Goal: Task Accomplishment & Management: Use online tool/utility

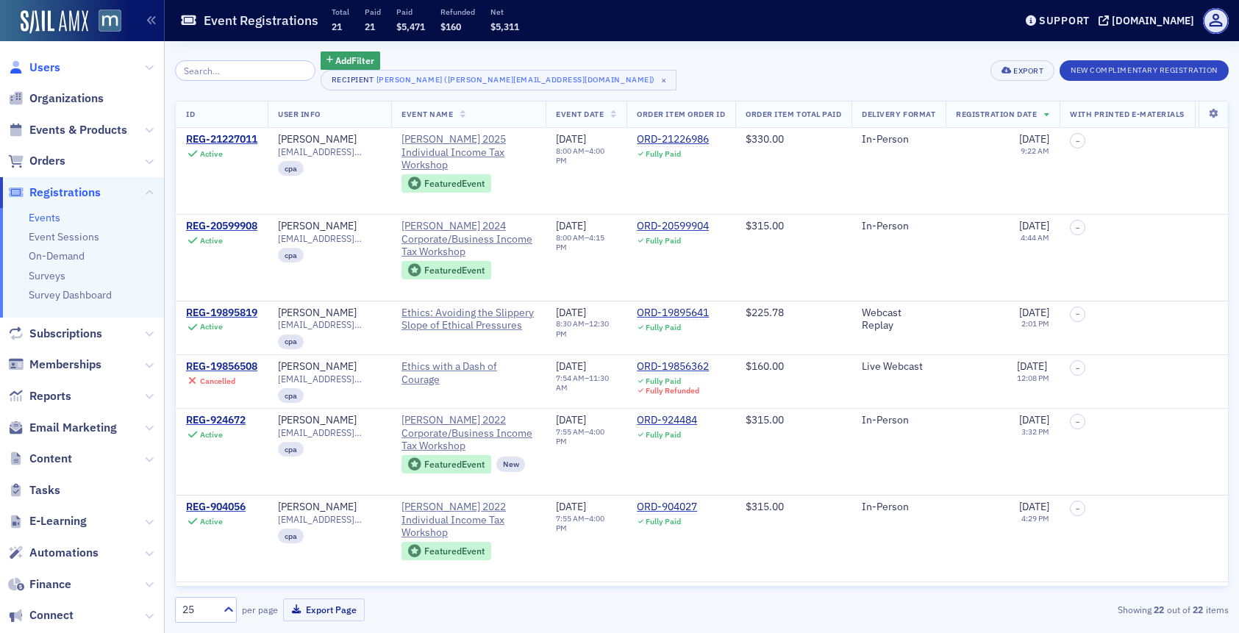
click at [40, 66] on span "Users" at bounding box center [44, 68] width 31 height 16
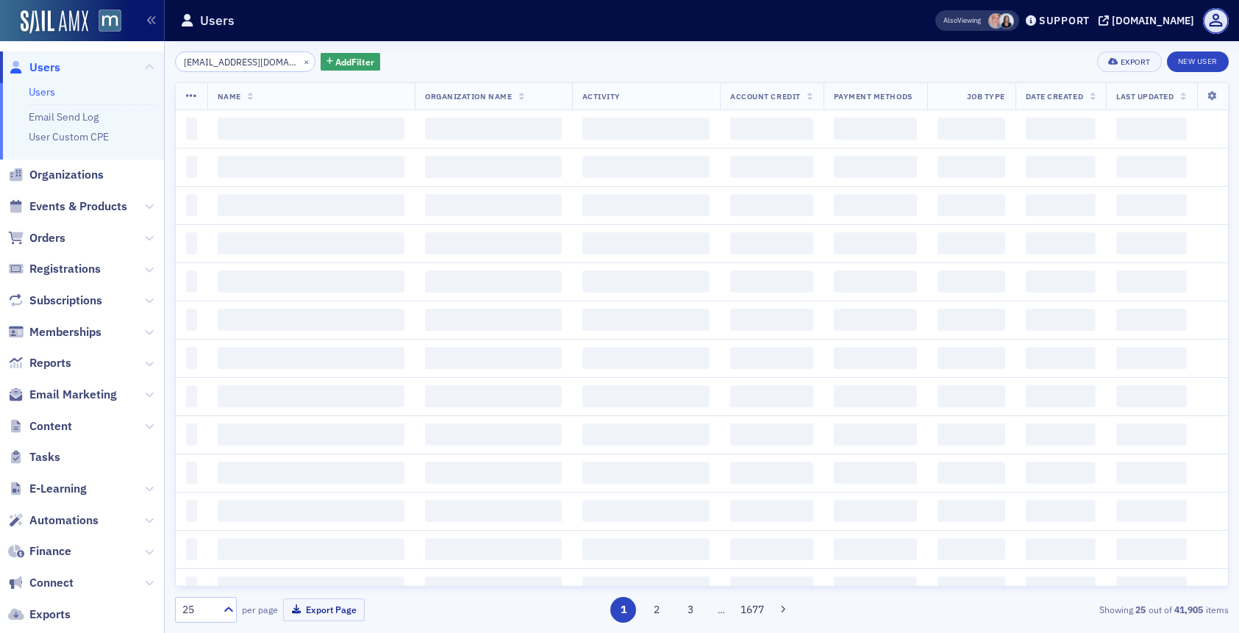
scroll to position [0, 9]
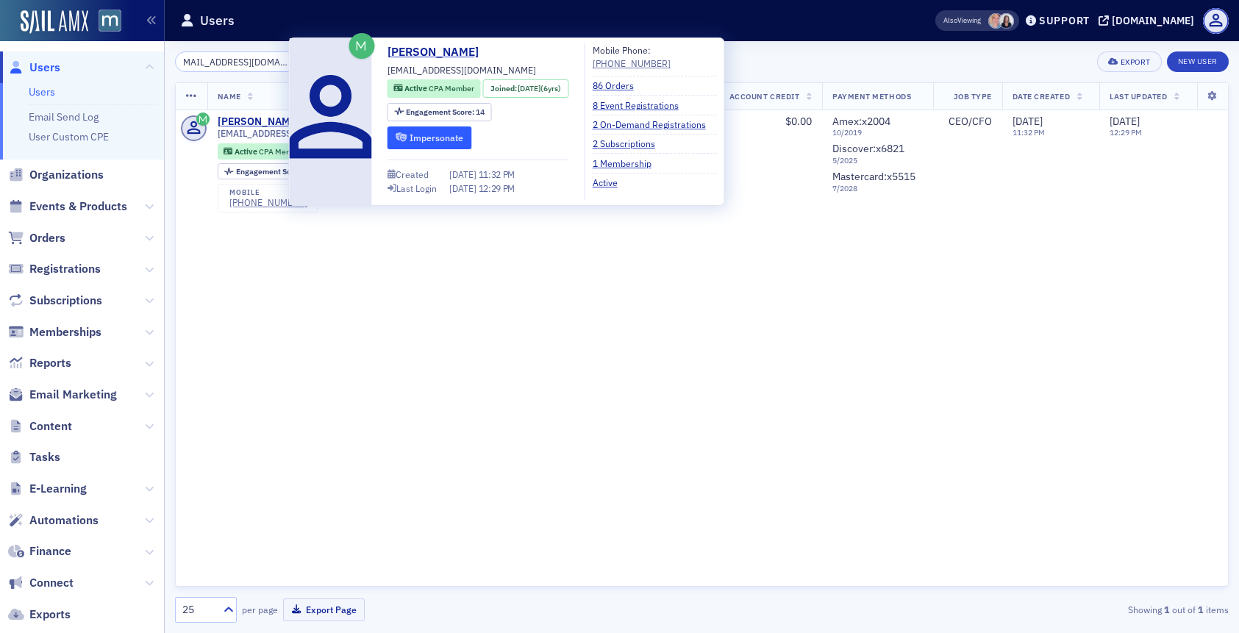
type input "[EMAIL_ADDRESS][DOMAIN_NAME]"
click at [409, 137] on button "Impersonate" at bounding box center [429, 137] width 85 height 23
